Goal: Task Accomplishment & Management: Manage account settings

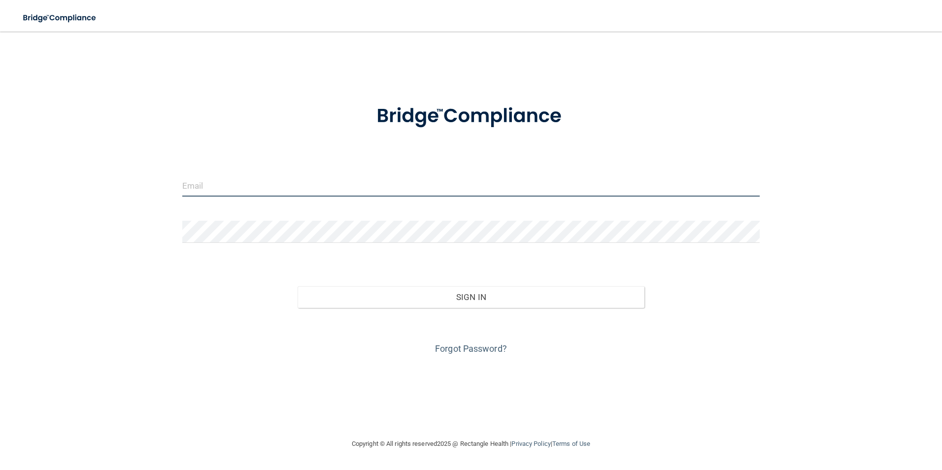
type input "[EMAIL_ADDRESS][DOMAIN_NAME]"
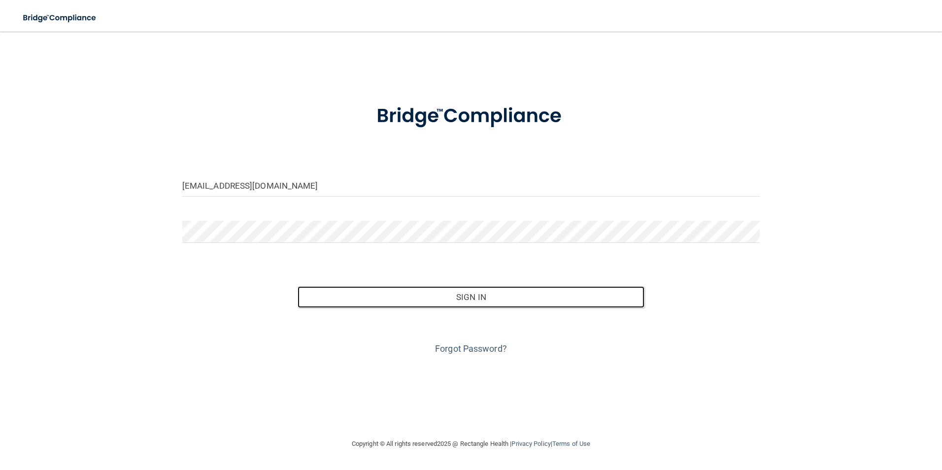
click at [439, 286] on button "Sign In" at bounding box center [471, 297] width 347 height 22
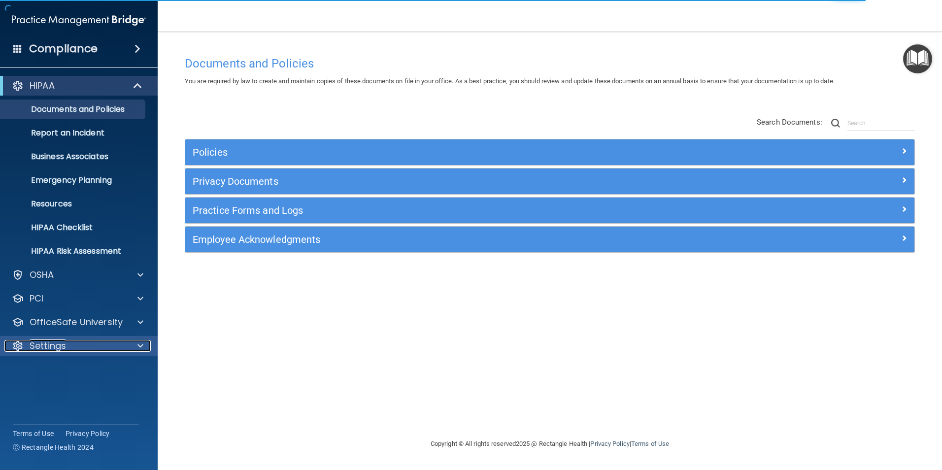
click at [69, 343] on div "Settings" at bounding box center [65, 346] width 122 height 12
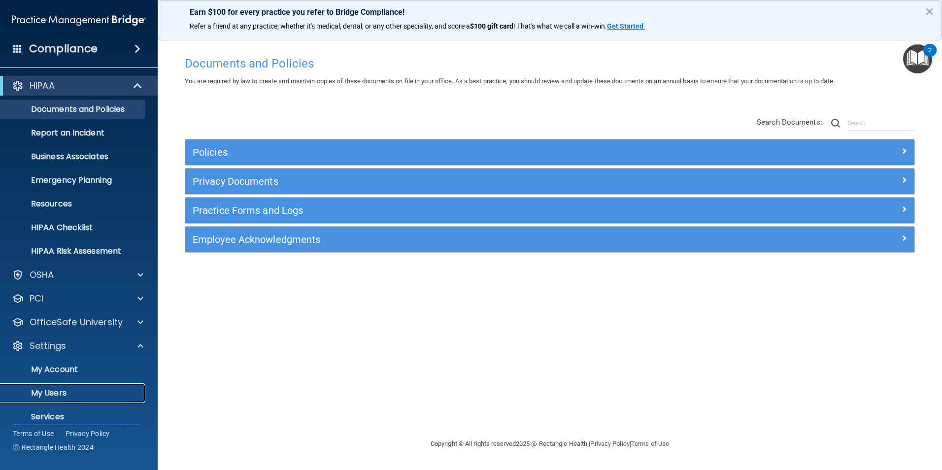
click at [61, 389] on p "My Users" at bounding box center [73, 393] width 135 height 10
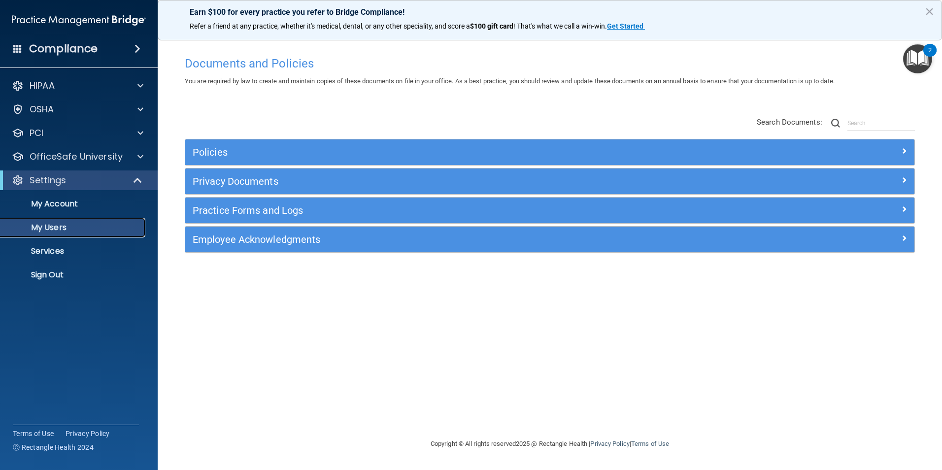
click at [67, 227] on p "My Users" at bounding box center [73, 228] width 135 height 10
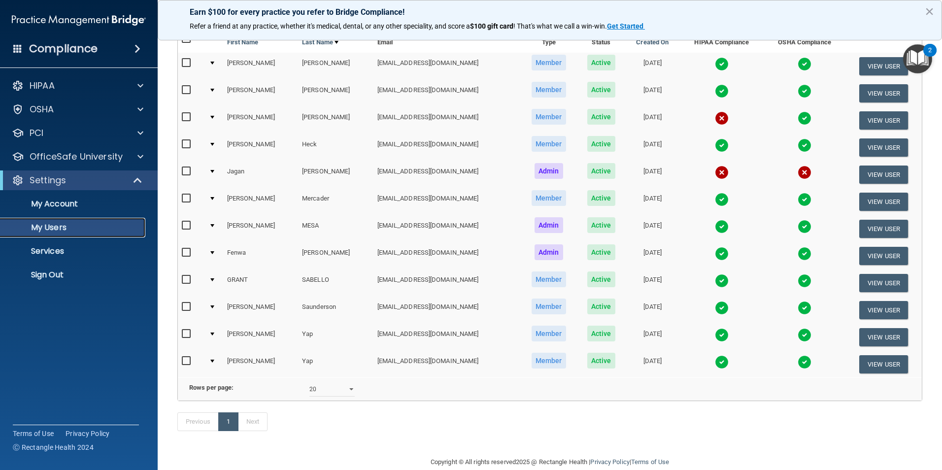
scroll to position [99, 0]
click at [346, 396] on select "10 20 30 40 all" at bounding box center [331, 388] width 45 height 15
select select "12"
click at [309, 389] on select "10 20 30 40 all" at bounding box center [331, 388] width 45 height 15
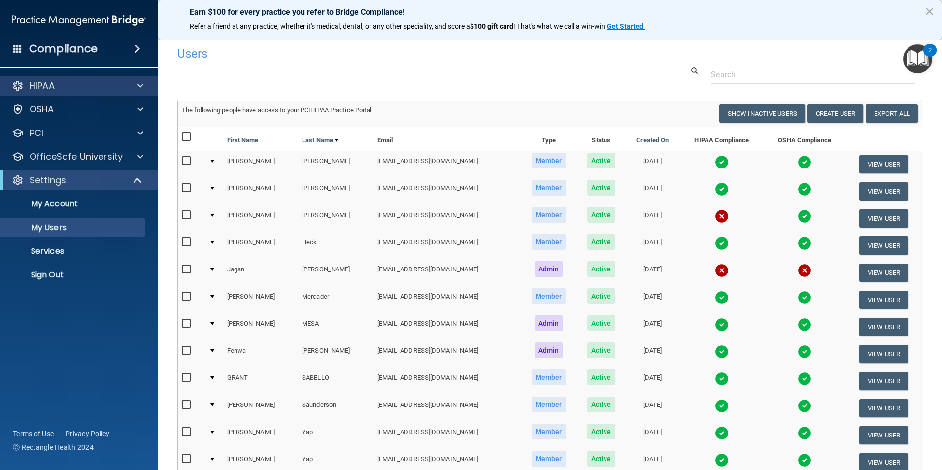
click at [99, 79] on div "HIPAA" at bounding box center [79, 86] width 158 height 20
